Goal: Understand process/instructions: Learn about a topic

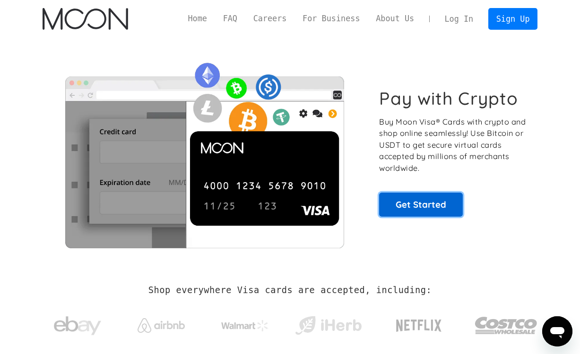
click at [429, 207] on link "Get Started" at bounding box center [421, 205] width 84 height 24
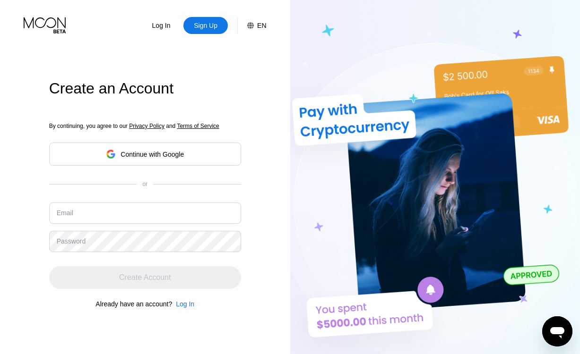
scroll to position [180, 0]
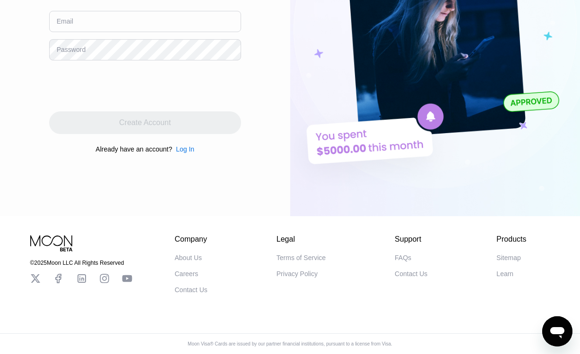
click at [306, 254] on div "Terms of Service" at bounding box center [300, 258] width 49 height 8
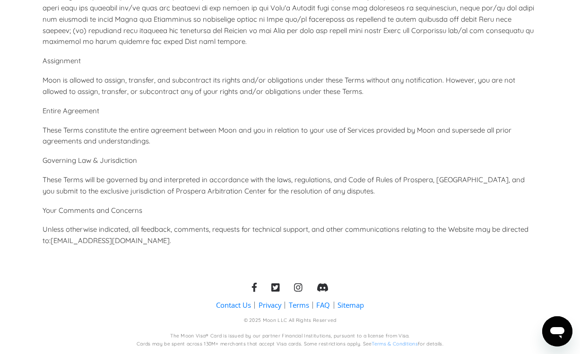
scroll to position [3852, 0]
